Goal: Navigation & Orientation: Find specific page/section

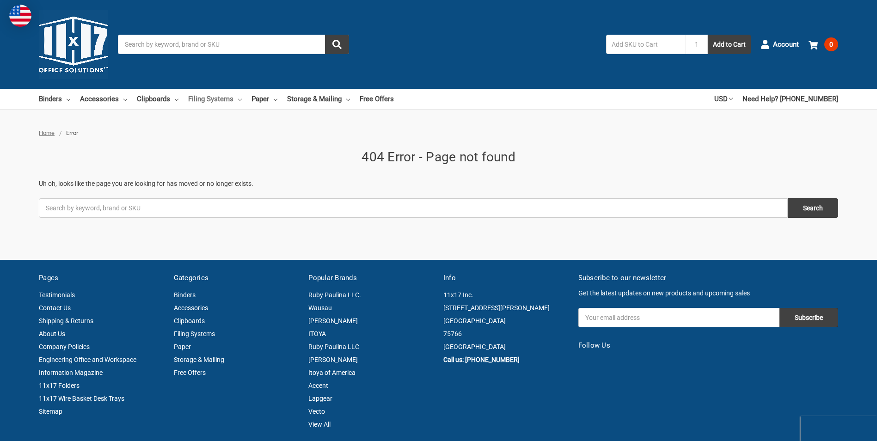
click at [198, 99] on link "Filing Systems" at bounding box center [215, 99] width 54 height 20
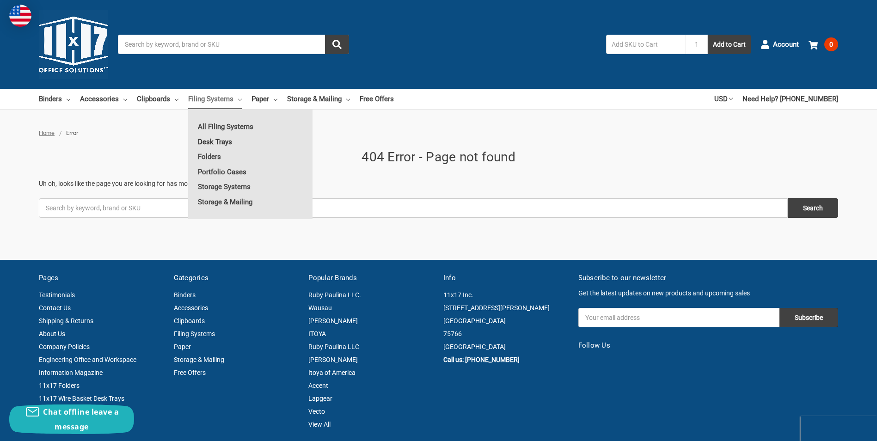
click at [221, 142] on link "Desk Trays" at bounding box center [250, 142] width 124 height 15
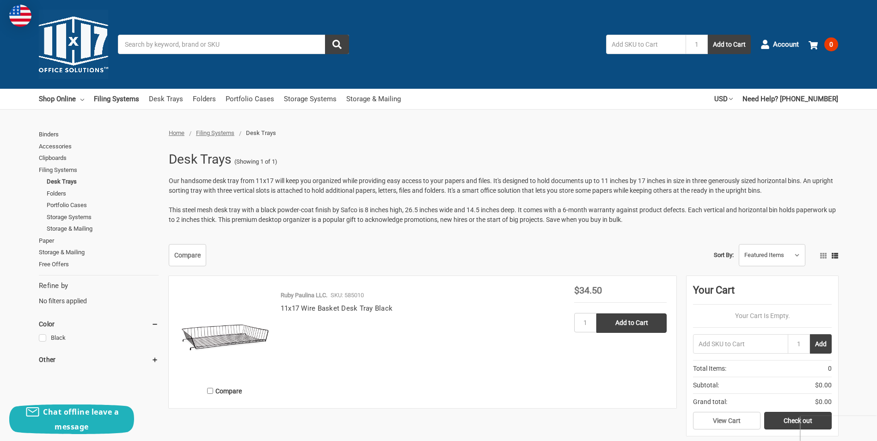
click at [218, 130] on span "Filing Systems" at bounding box center [215, 133] width 38 height 7
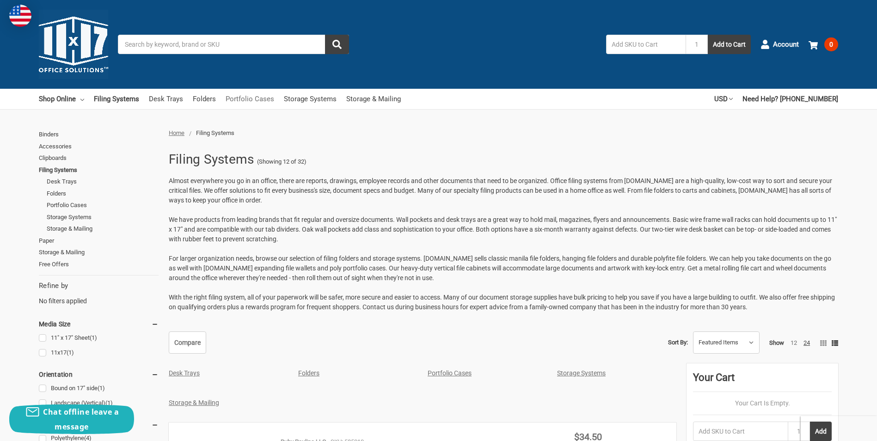
click at [237, 101] on link "Portfolio Cases" at bounding box center [250, 99] width 49 height 20
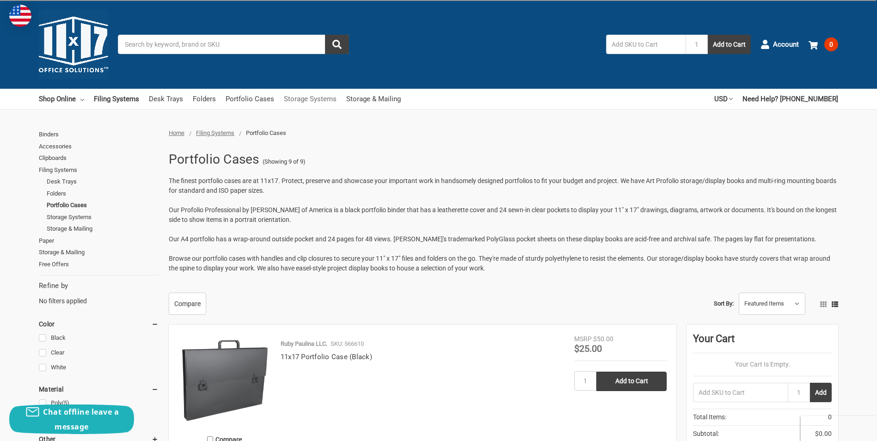
click at [288, 103] on link "Storage Systems" at bounding box center [310, 99] width 53 height 20
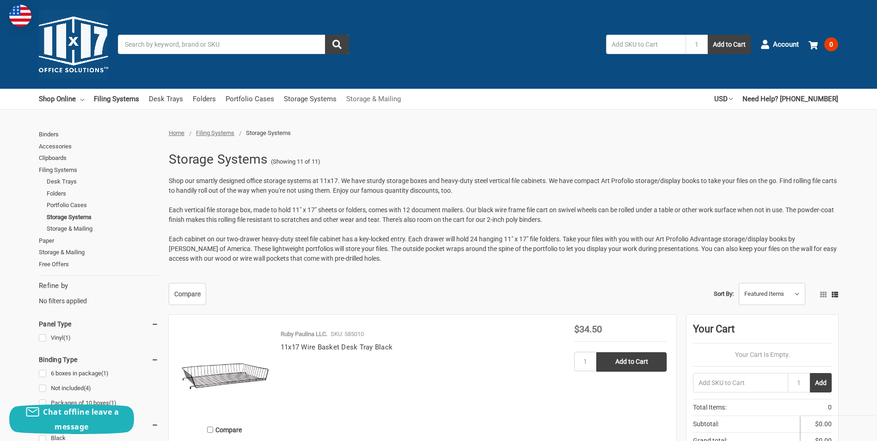
click at [377, 104] on link "Storage & Mailing" at bounding box center [373, 99] width 55 height 20
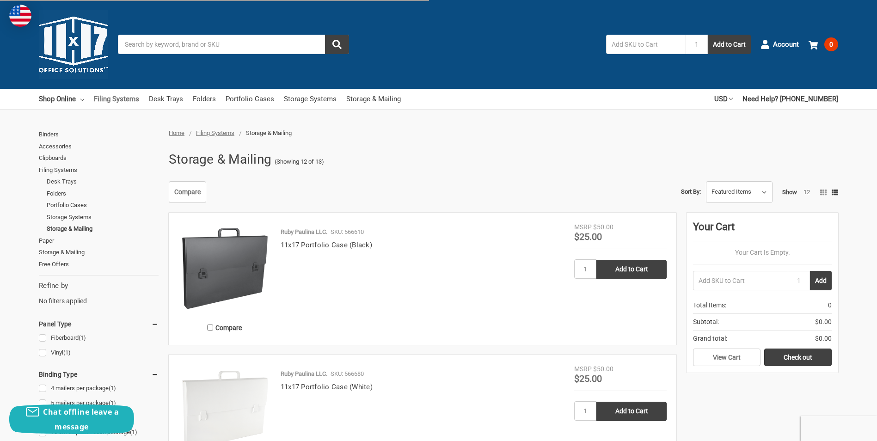
click at [118, 99] on link "Filing Systems" at bounding box center [116, 99] width 45 height 20
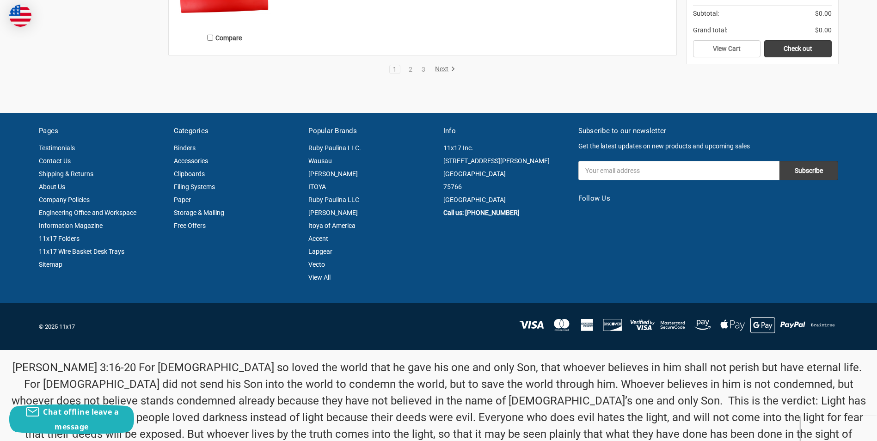
scroll to position [1851, 0]
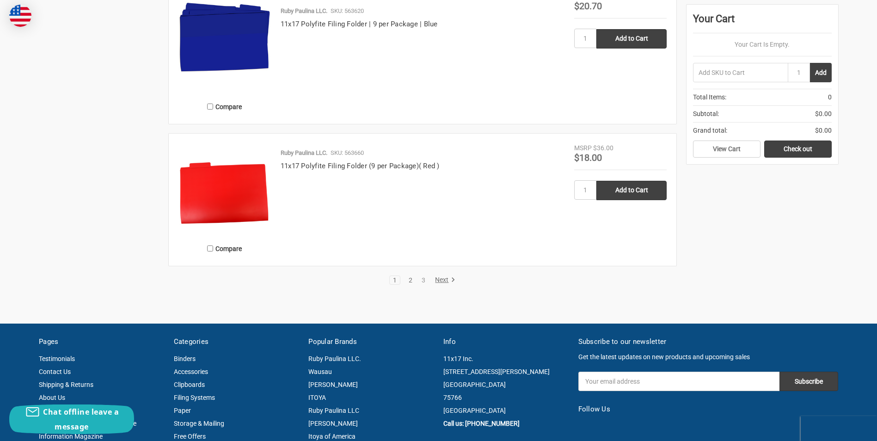
click at [410, 282] on link "2" at bounding box center [411, 280] width 10 height 6
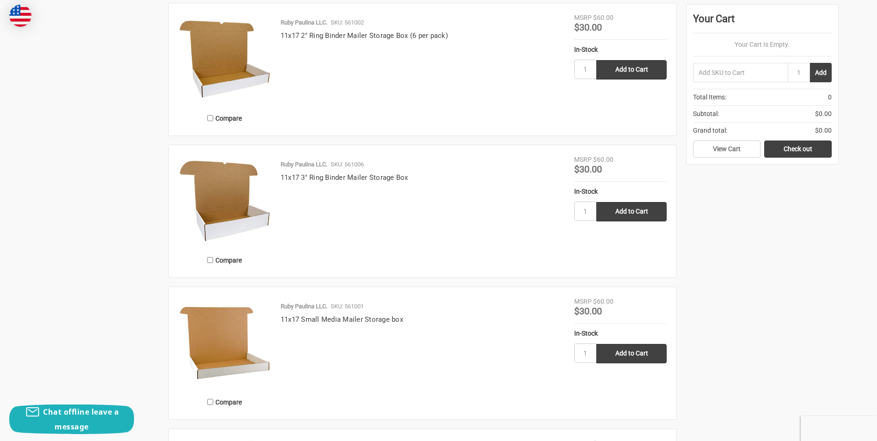
scroll to position [1758, 0]
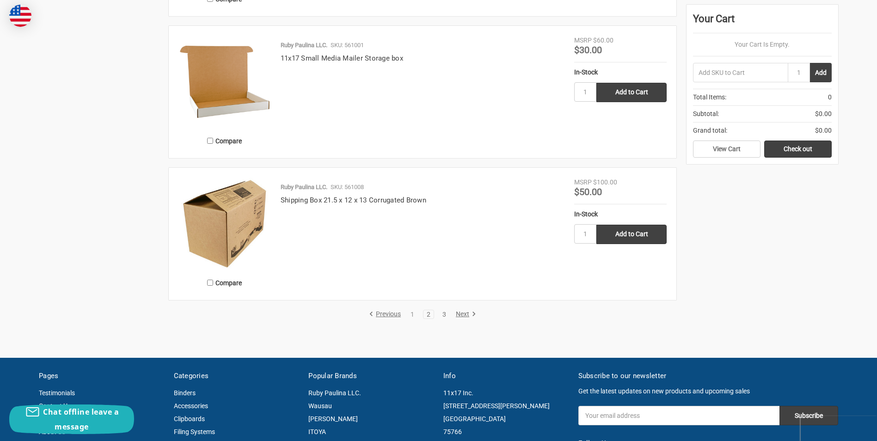
click at [446, 311] on link "3" at bounding box center [444, 314] width 10 height 6
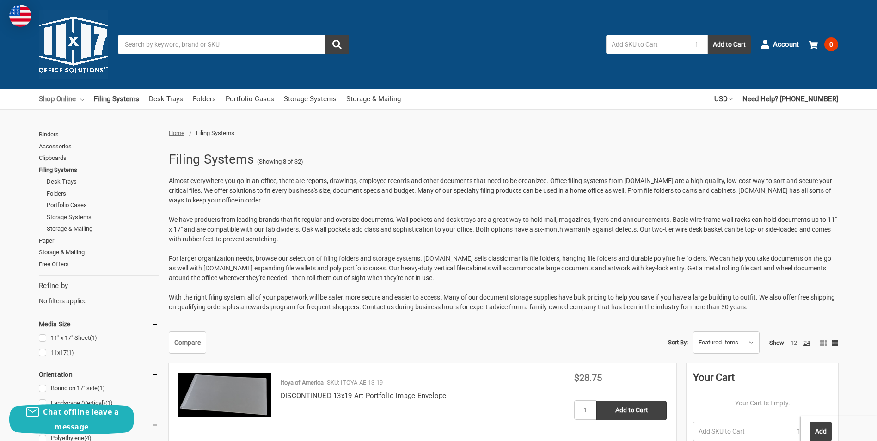
click at [67, 95] on link "Shop Online" at bounding box center [61, 99] width 45 height 20
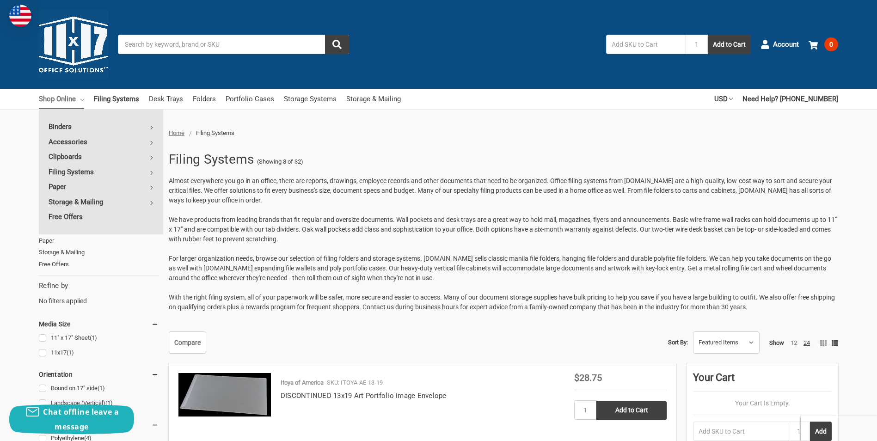
click at [277, 201] on p "Almost everywhere you go in an office, there are reports, drawings, employee re…" at bounding box center [504, 190] width 670 height 29
